Goal: Task Accomplishment & Management: Use online tool/utility

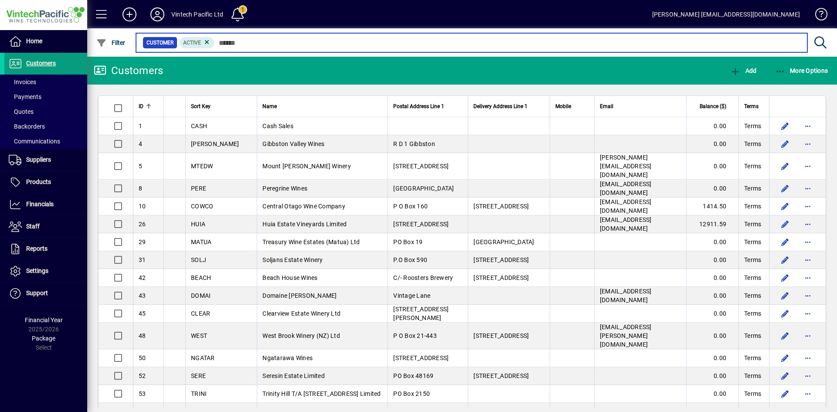
scroll to position [567, 0]
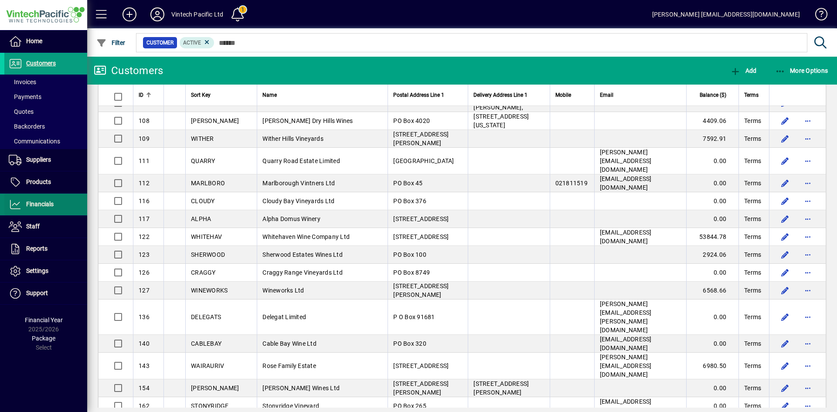
click at [46, 204] on span "Financials" at bounding box center [39, 203] width 27 height 7
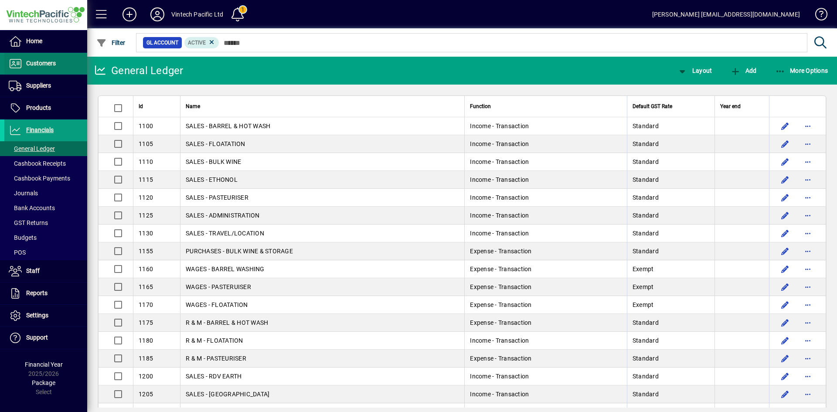
click at [52, 66] on span "Customers" at bounding box center [41, 63] width 30 height 7
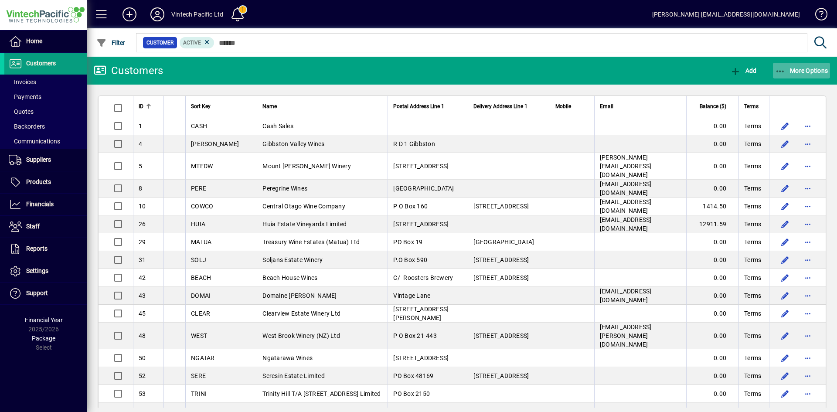
click at [807, 68] on span "More Options" at bounding box center [801, 70] width 53 height 7
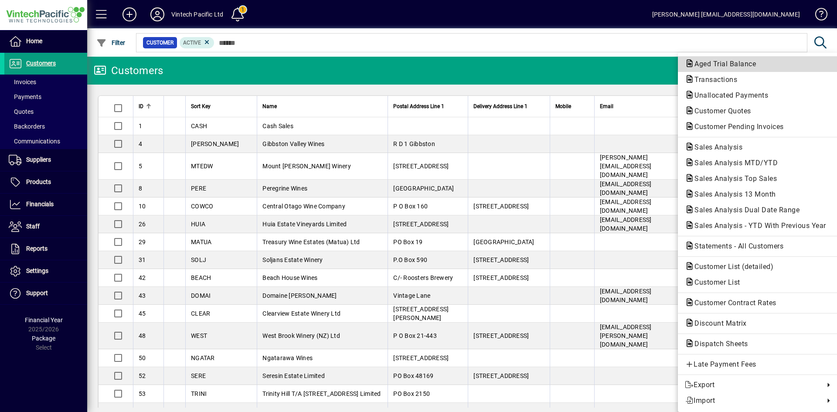
click at [740, 67] on span "Aged Trial Balance" at bounding box center [722, 64] width 75 height 8
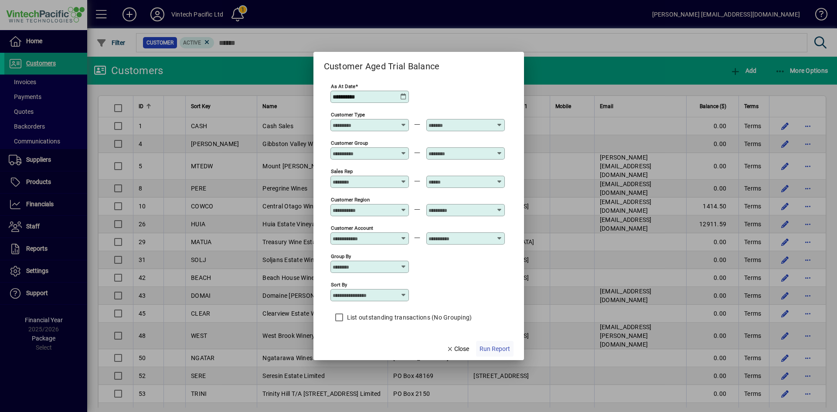
click at [506, 347] on span "Run Report" at bounding box center [494, 348] width 31 height 9
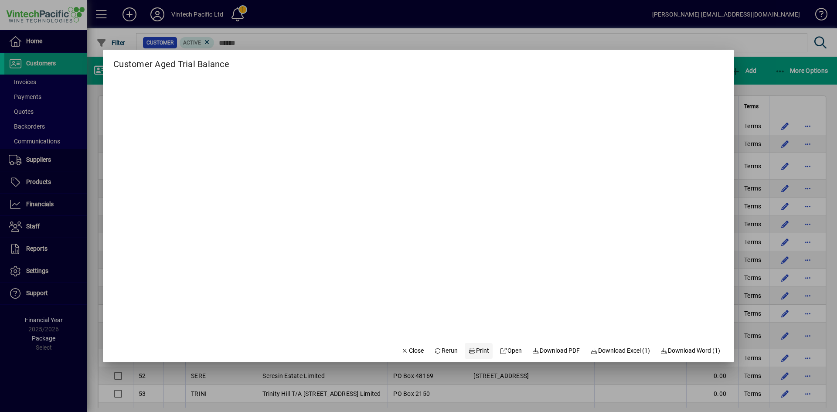
click at [476, 353] on span "Print" at bounding box center [478, 350] width 21 height 9
drag, startPoint x: 406, startPoint y: 357, endPoint x: 411, endPoint y: 357, distance: 5.2
click at [407, 358] on span "button" at bounding box center [412, 350] width 30 height 21
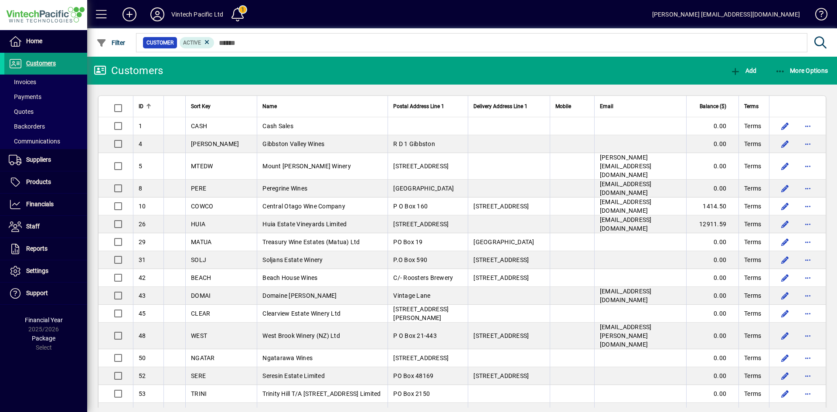
click at [34, 61] on span "Customers" at bounding box center [41, 63] width 30 height 7
click at [102, 11] on span at bounding box center [101, 14] width 21 height 21
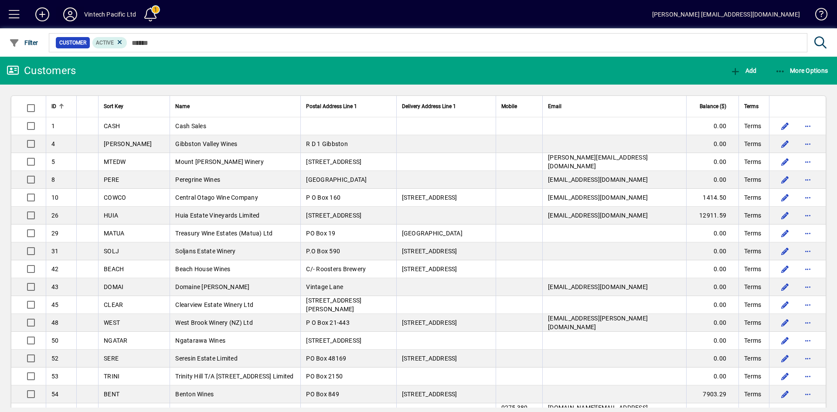
click at [71, 11] on icon at bounding box center [69, 14] width 17 height 14
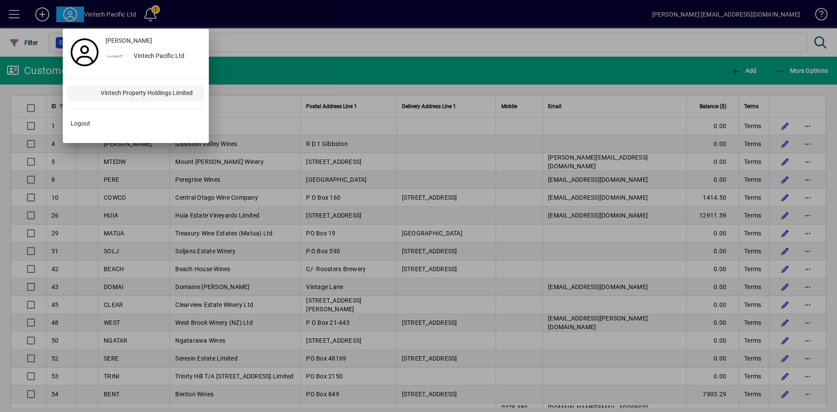
click at [141, 96] on div "Vintech Property Holdings Limited" at bounding box center [149, 94] width 111 height 16
